Goal: Check status: Check status

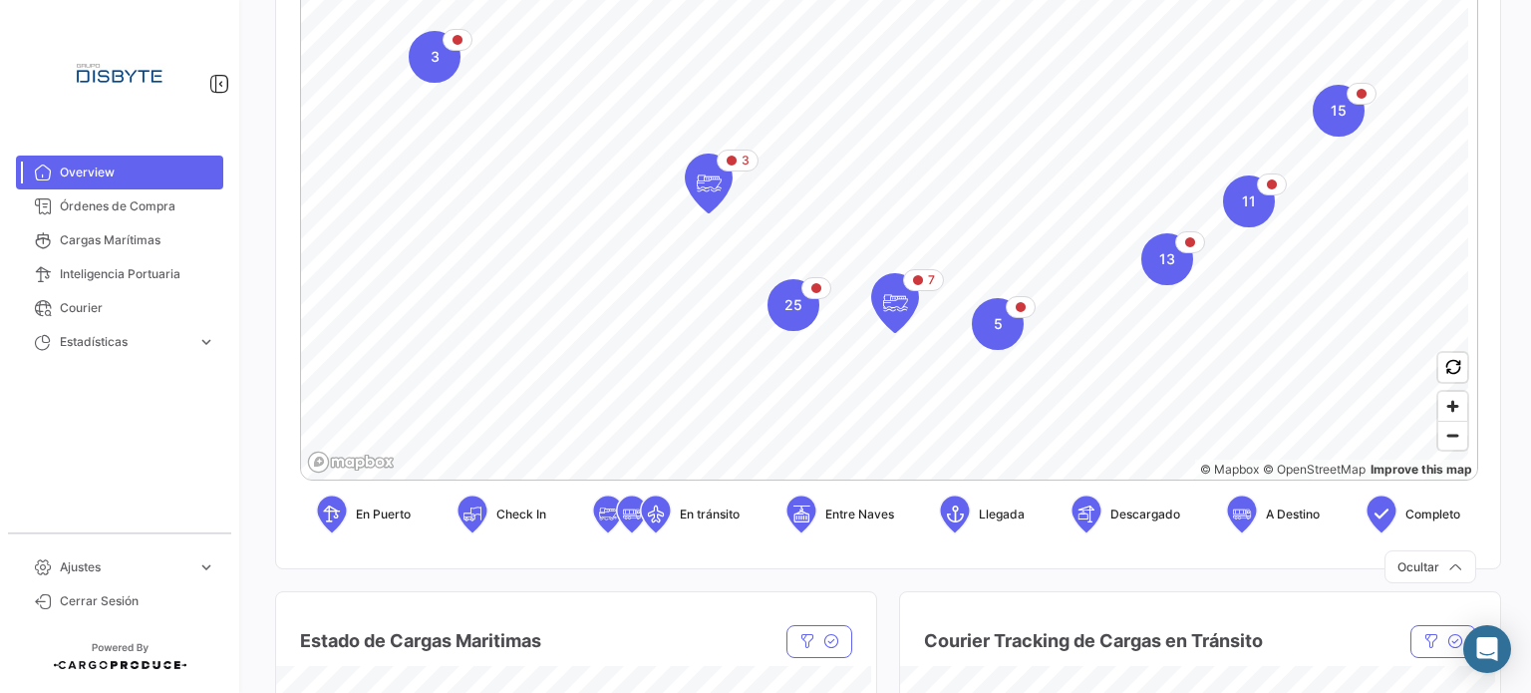
scroll to position [498, 0]
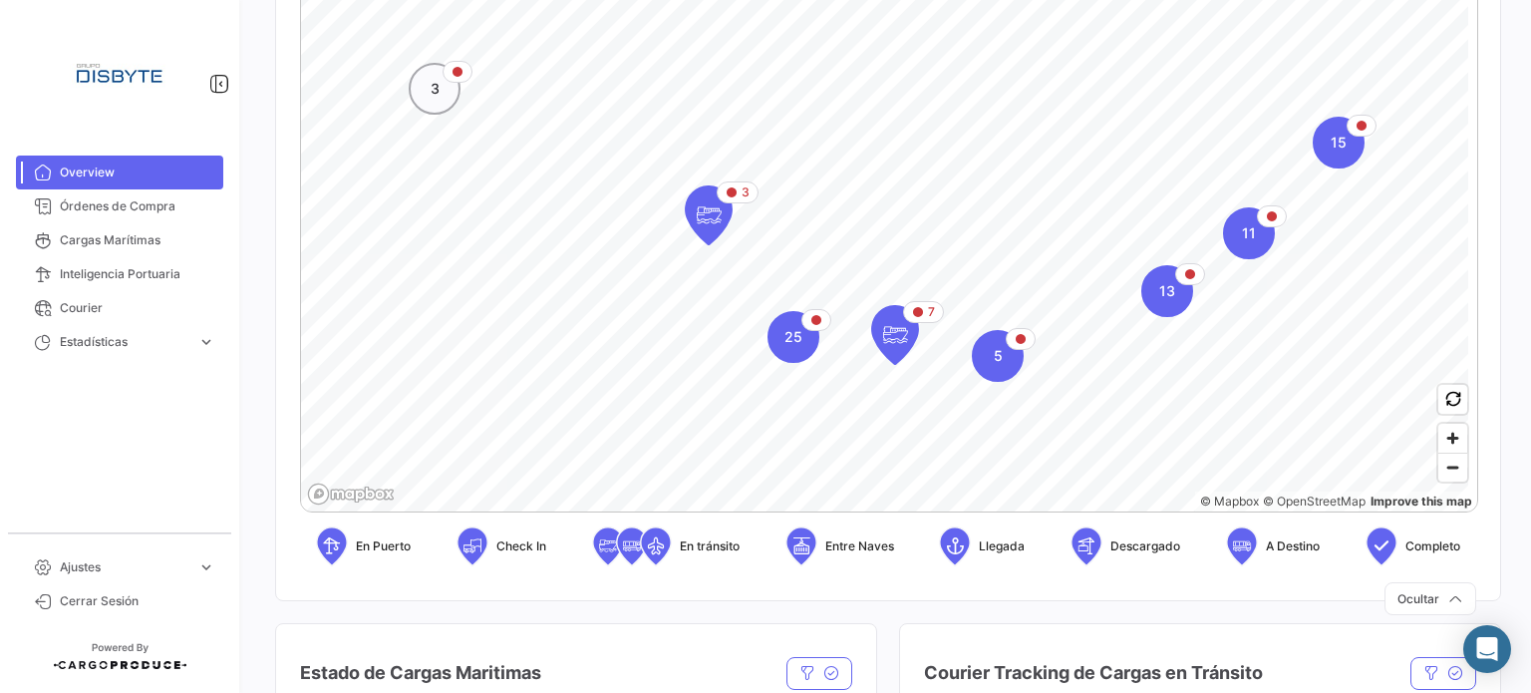
click at [449, 98] on div "3" at bounding box center [435, 89] width 52 height 52
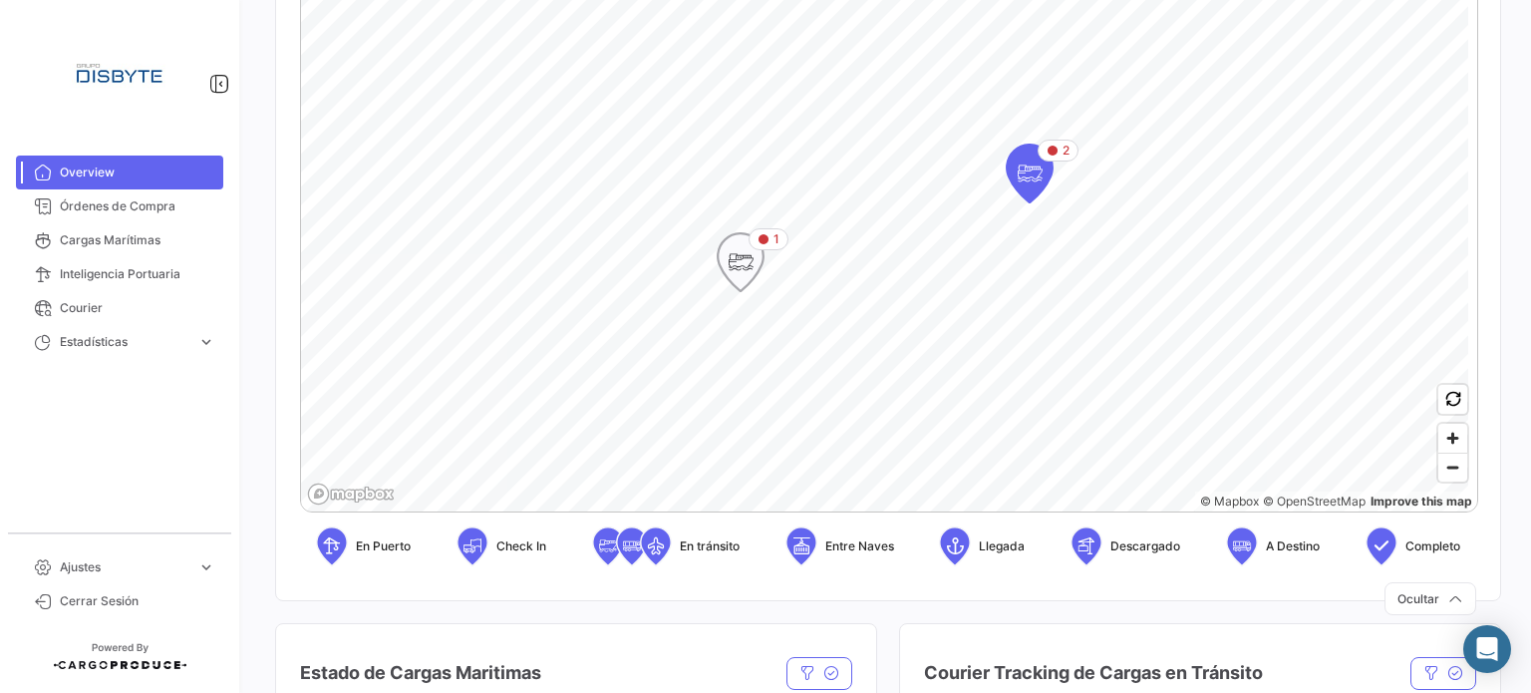
click at [763, 270] on icon "Map marker" at bounding box center [740, 262] width 48 height 60
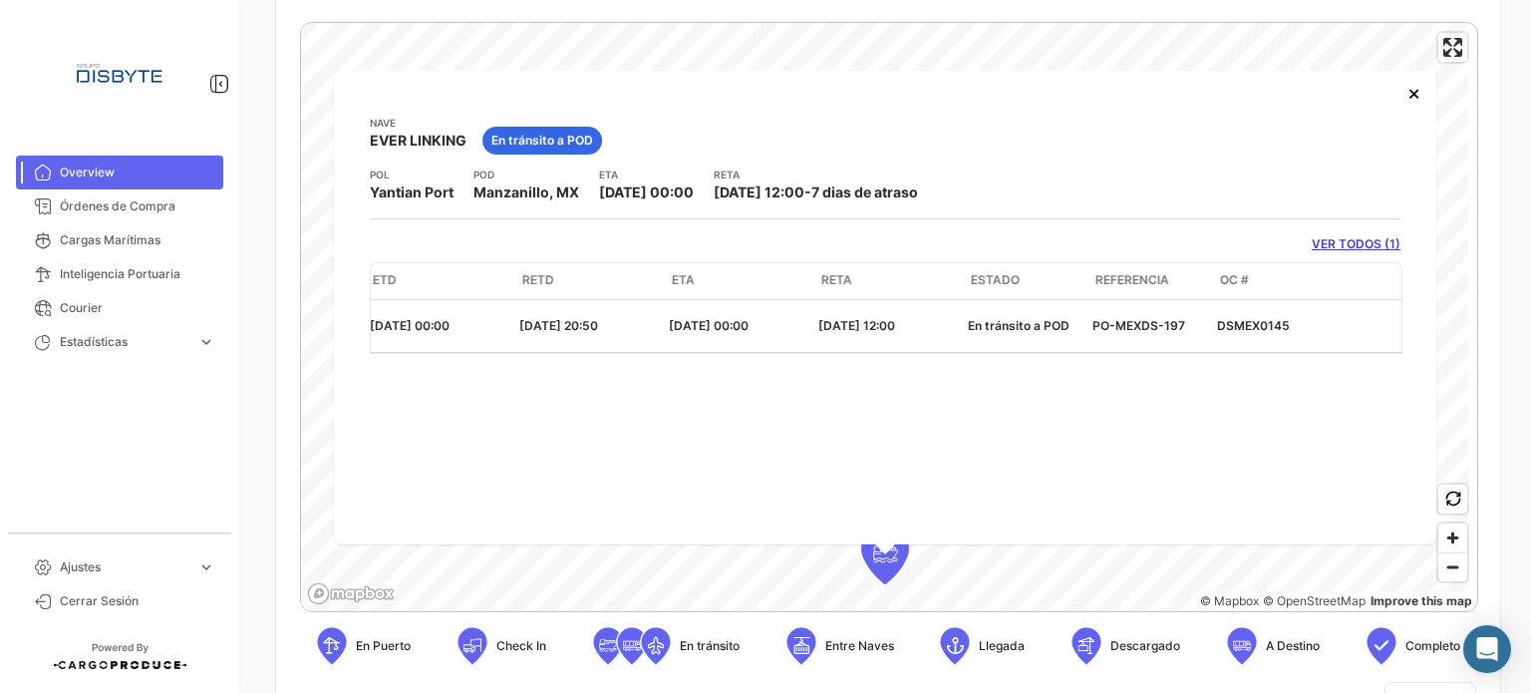
scroll to position [0, 618]
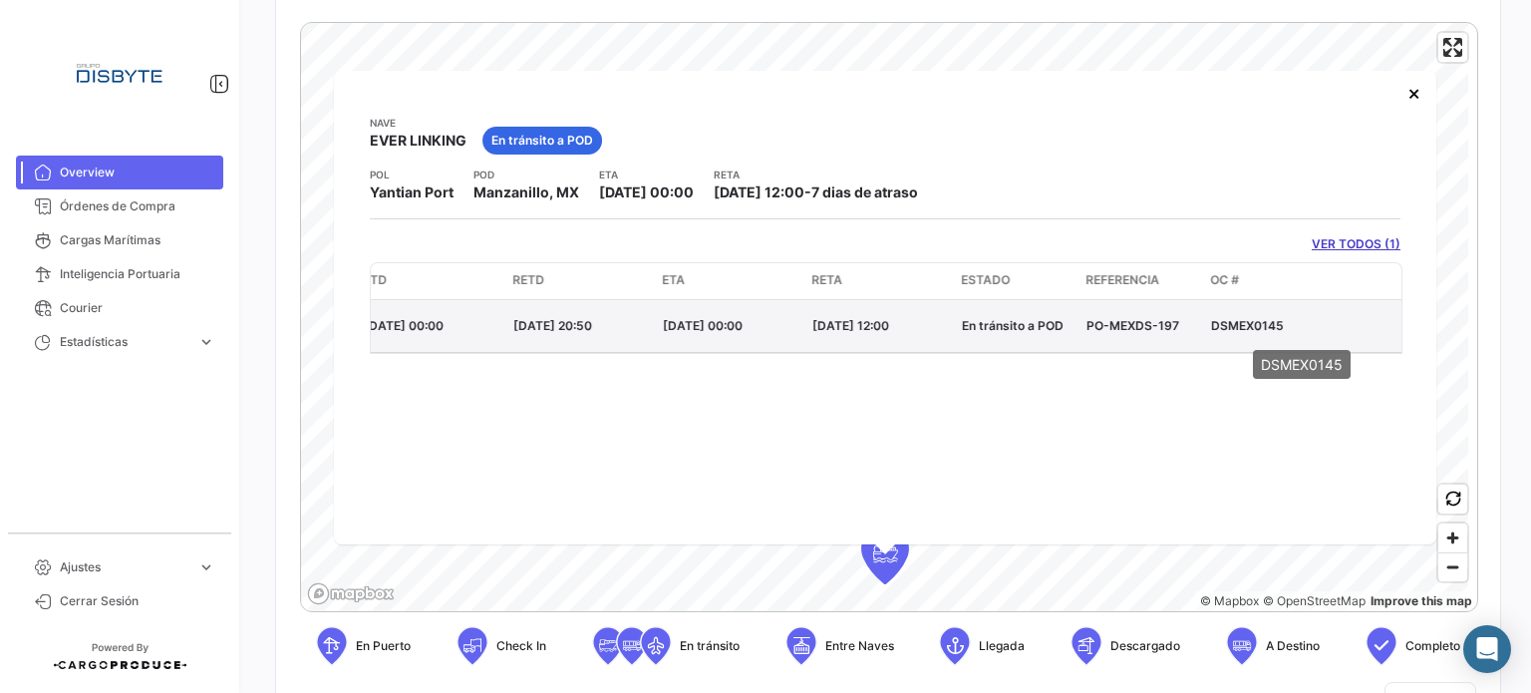
click at [1240, 325] on p "DSMEX0145" at bounding box center [1302, 326] width 183 height 18
copy p "DSMEX0145"
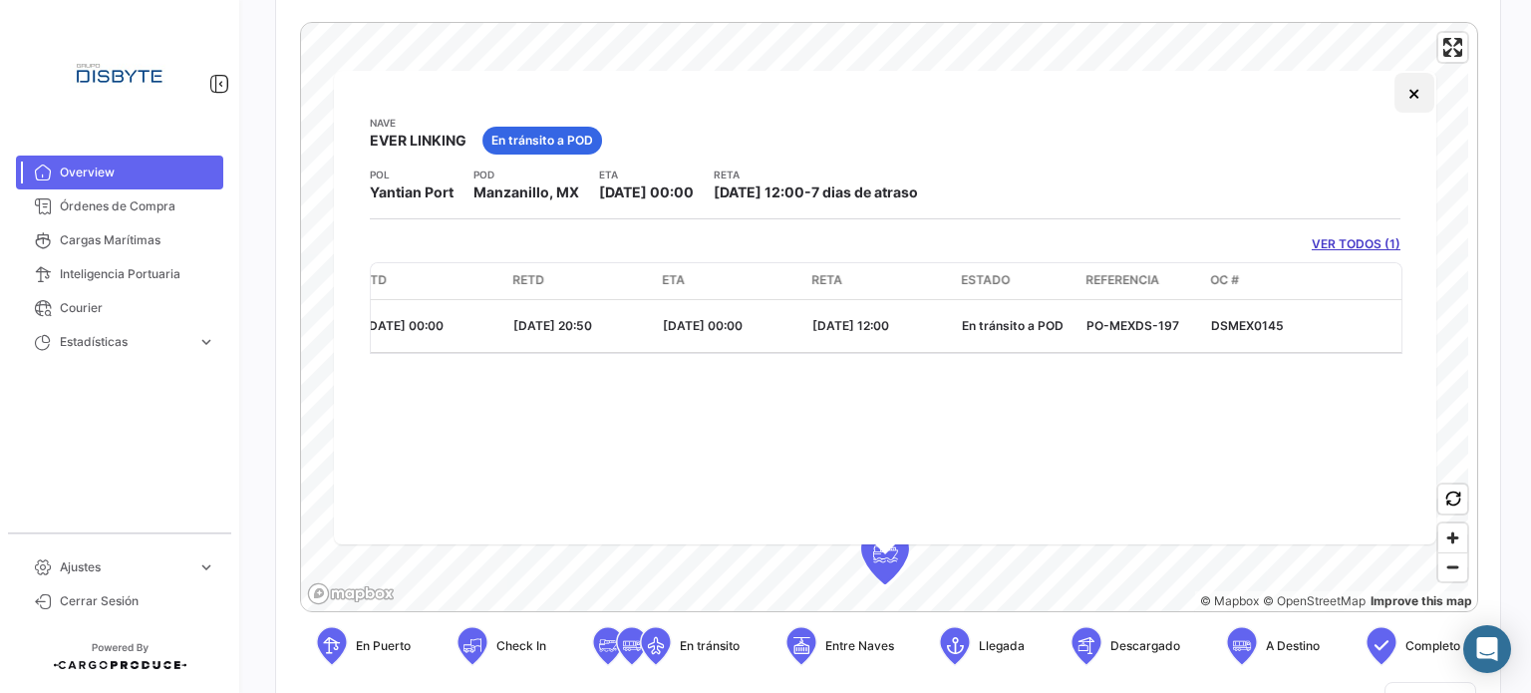
click at [1423, 107] on button "×" at bounding box center [1414, 93] width 40 height 40
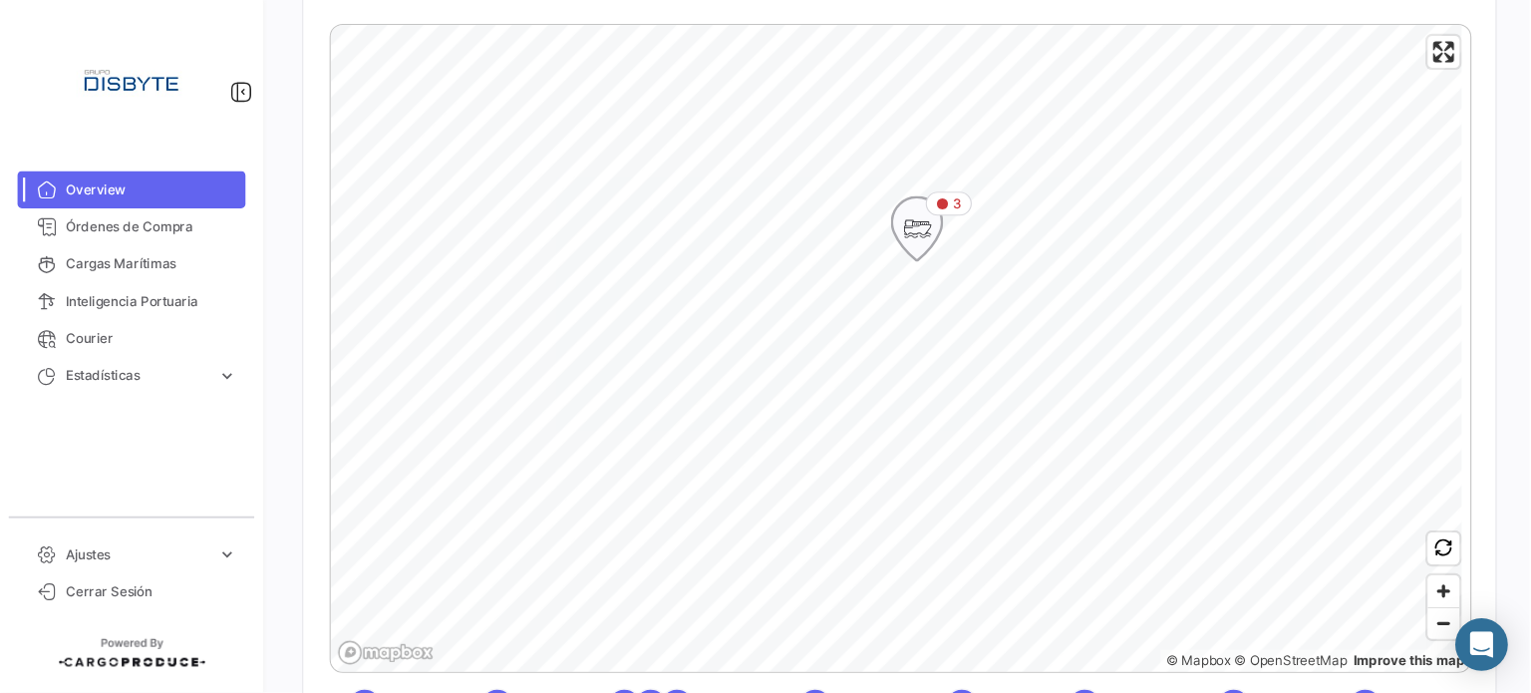
scroll to position [399, 0]
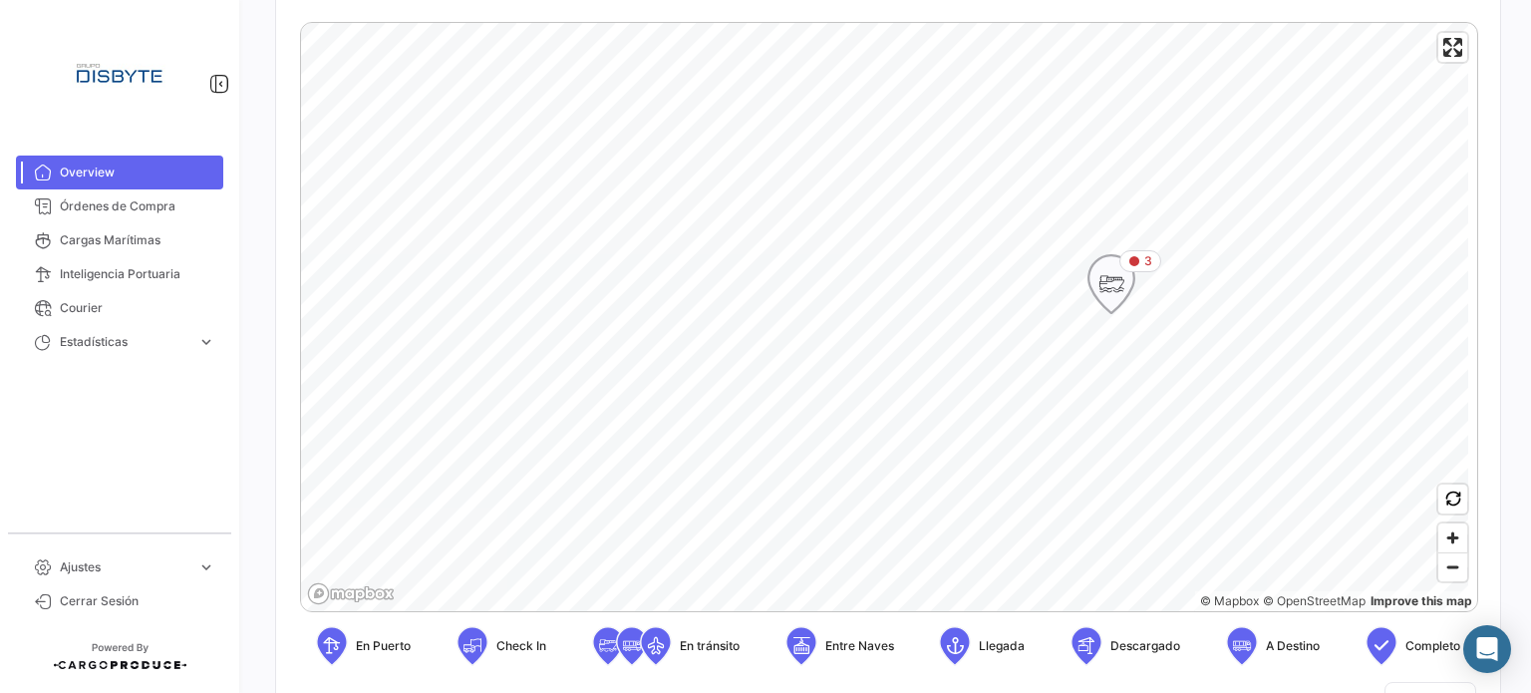
click at [1120, 273] on icon "Map marker" at bounding box center [1111, 284] width 28 height 42
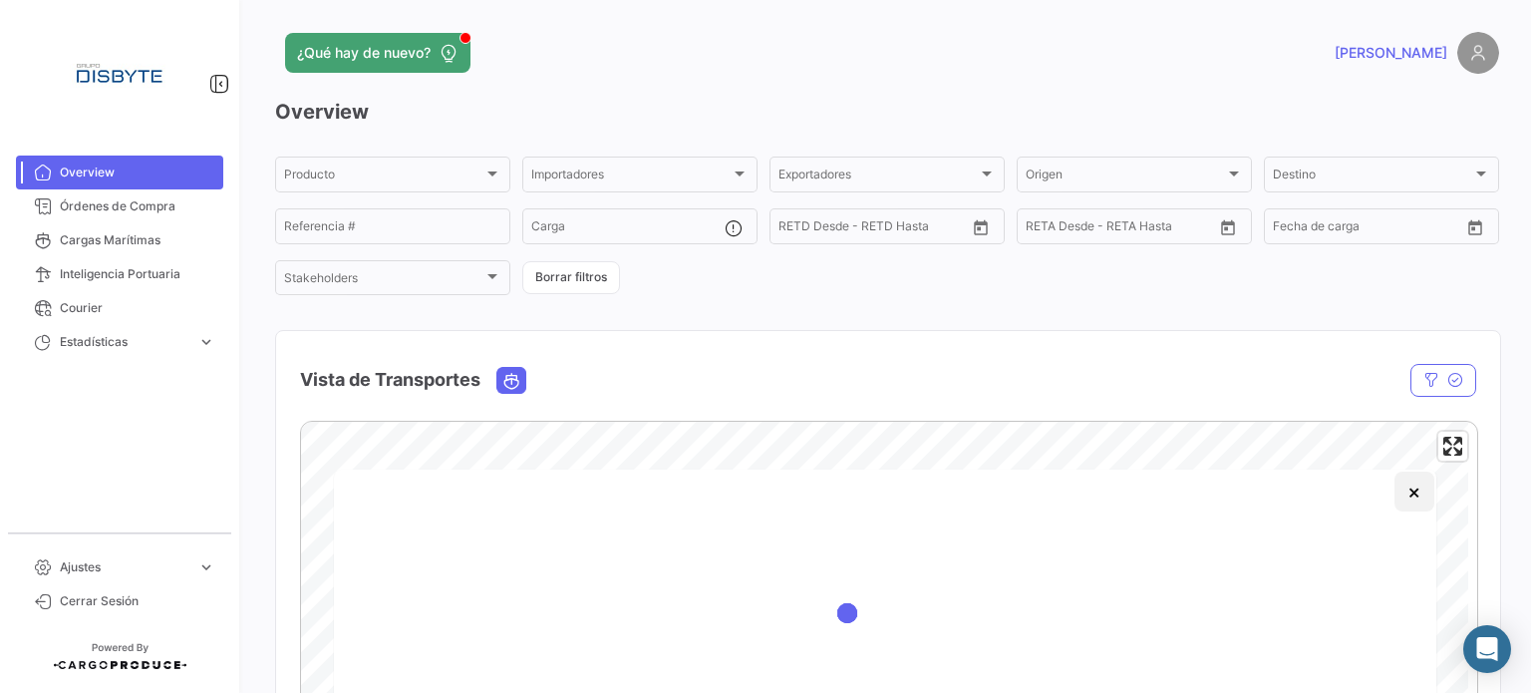
click at [1427, 501] on button "×" at bounding box center [1414, 491] width 40 height 40
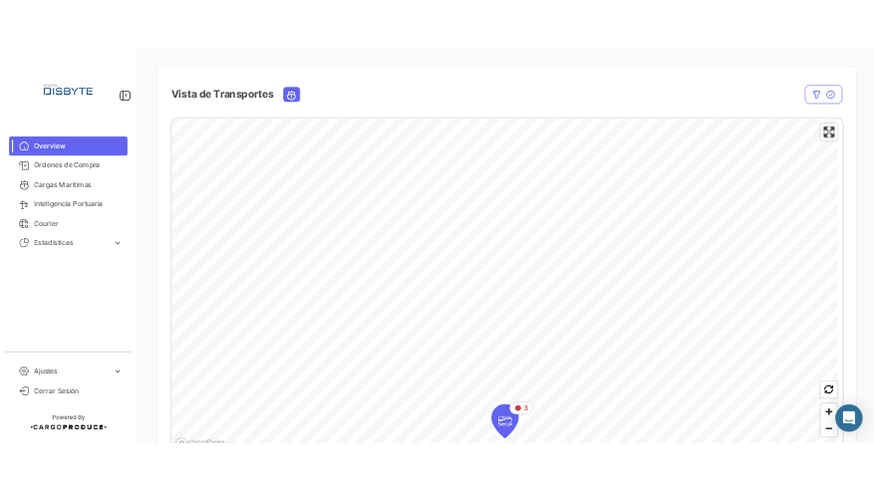
scroll to position [399, 0]
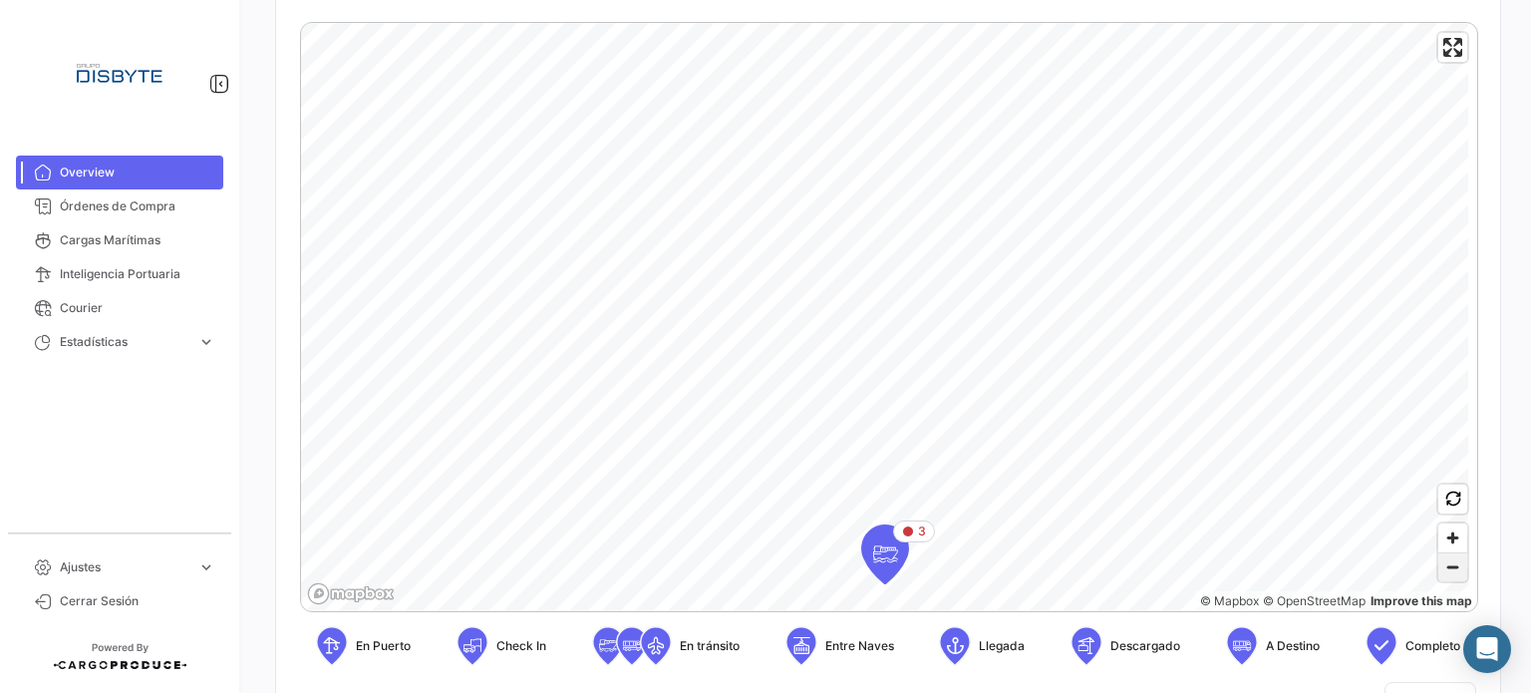
click at [1441, 568] on span "Zoom out" at bounding box center [1452, 567] width 29 height 28
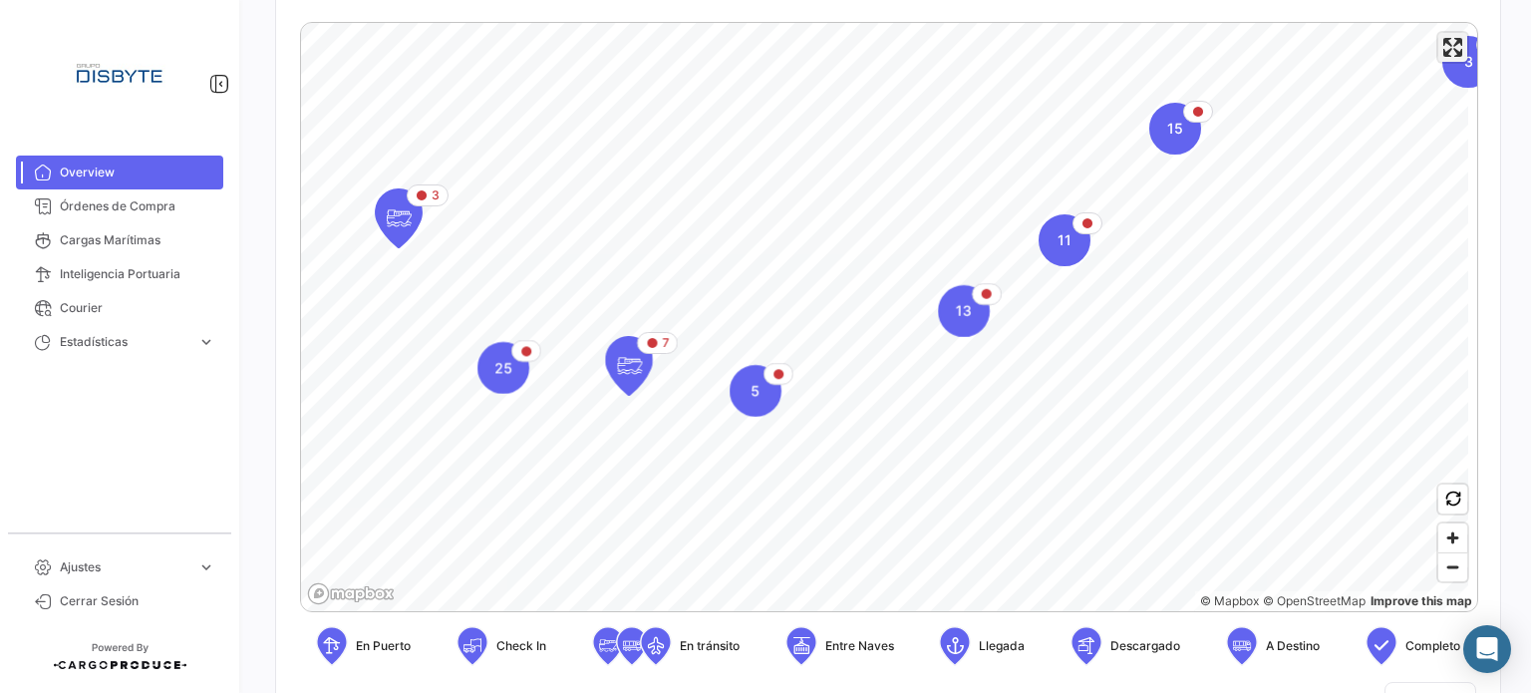
click at [1438, 54] on span "Enter fullscreen" at bounding box center [1452, 47] width 29 height 29
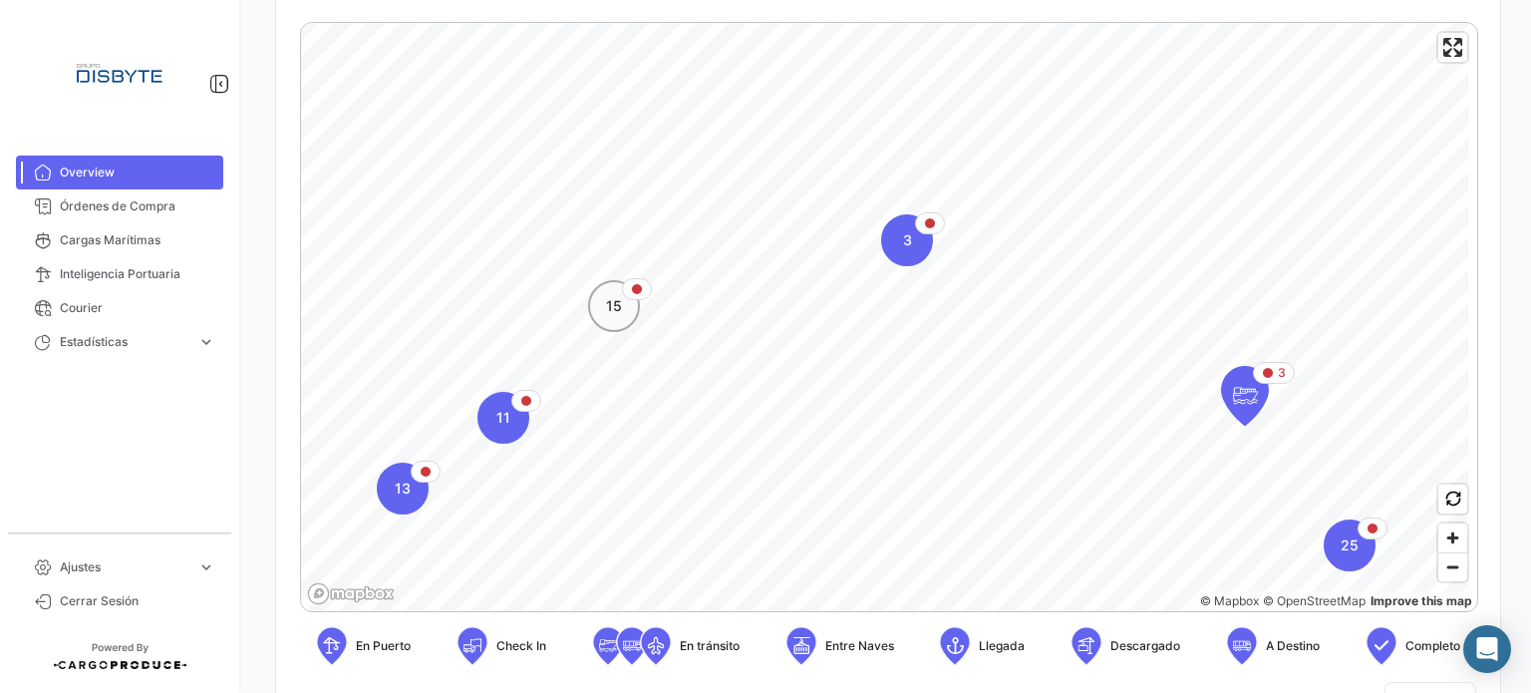
click at [611, 324] on div "15" at bounding box center [614, 306] width 52 height 52
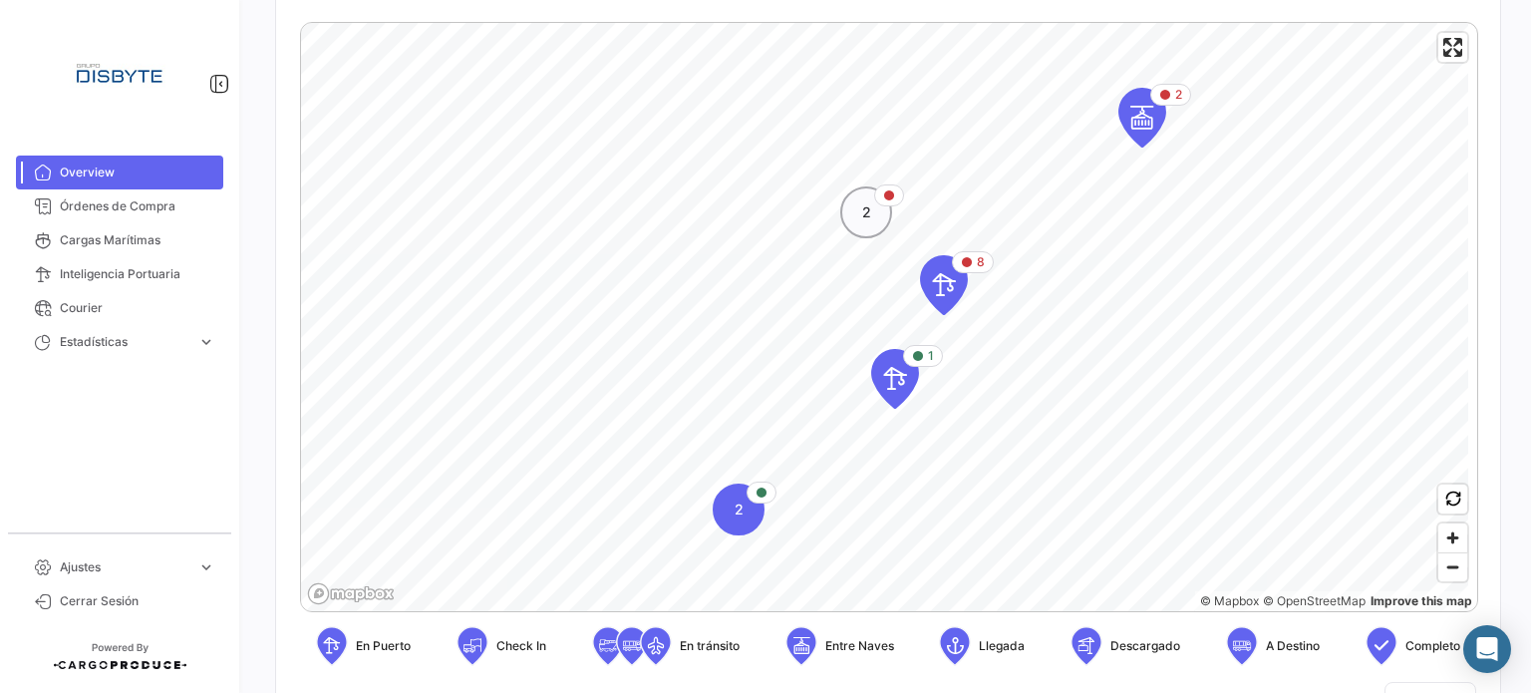
click at [853, 201] on div "2" at bounding box center [866, 212] width 52 height 52
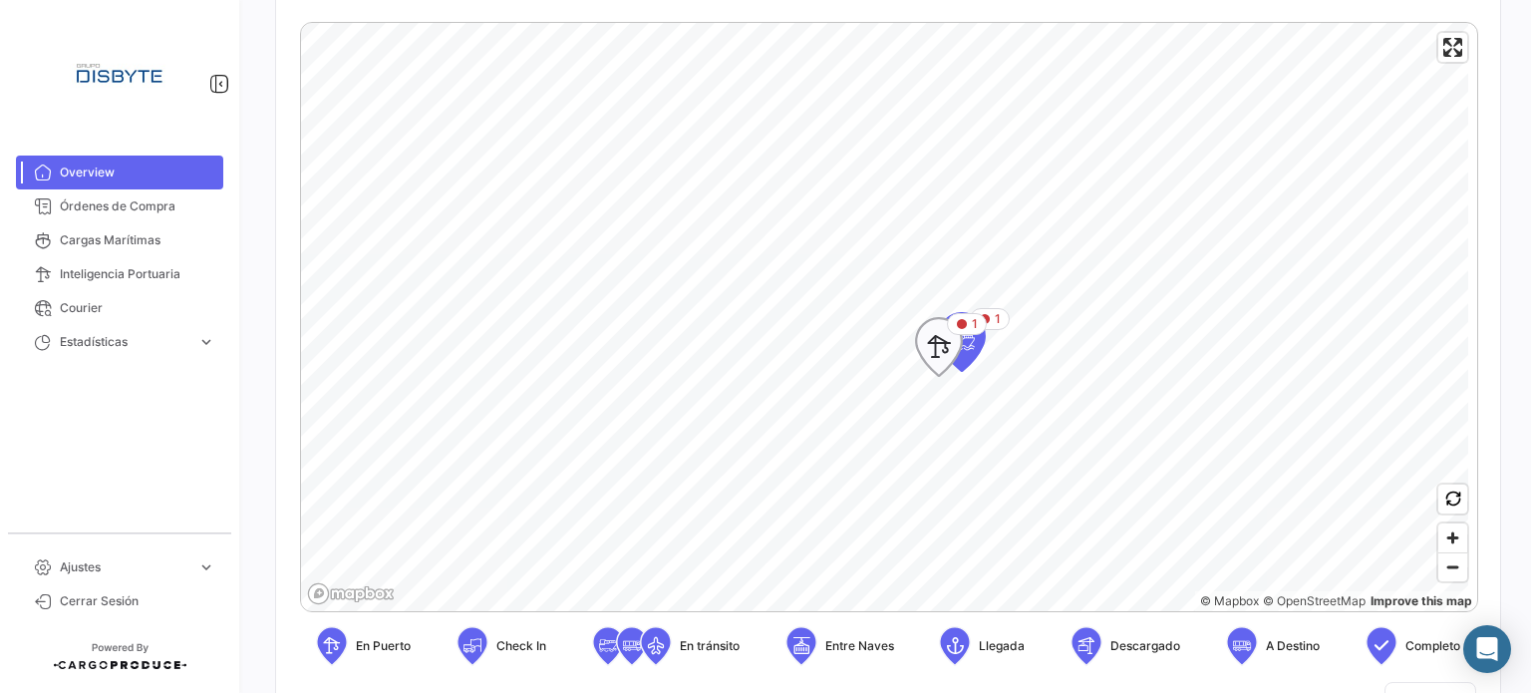
click at [920, 362] on icon "Map marker" at bounding box center [939, 347] width 48 height 60
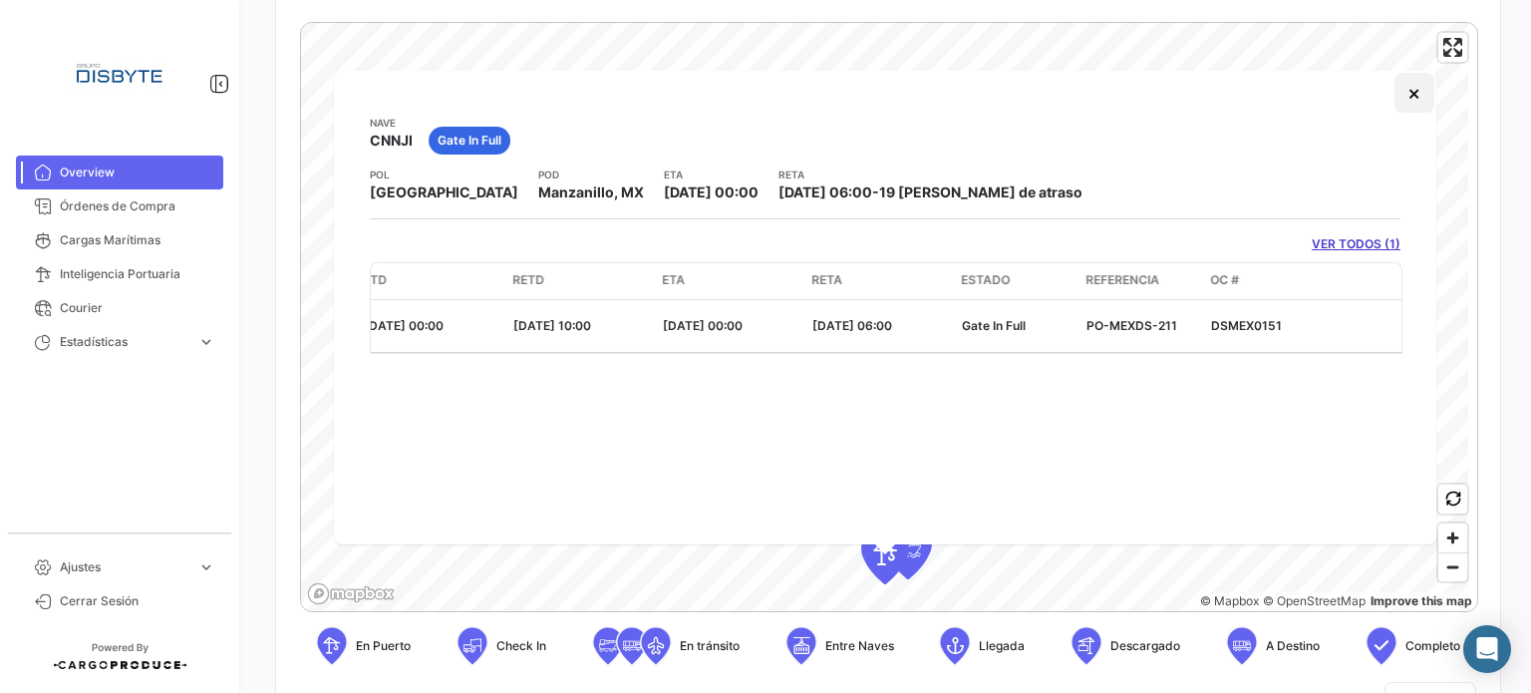
click at [1414, 103] on button "×" at bounding box center [1414, 93] width 40 height 40
